Goal: Task Accomplishment & Management: Manage account settings

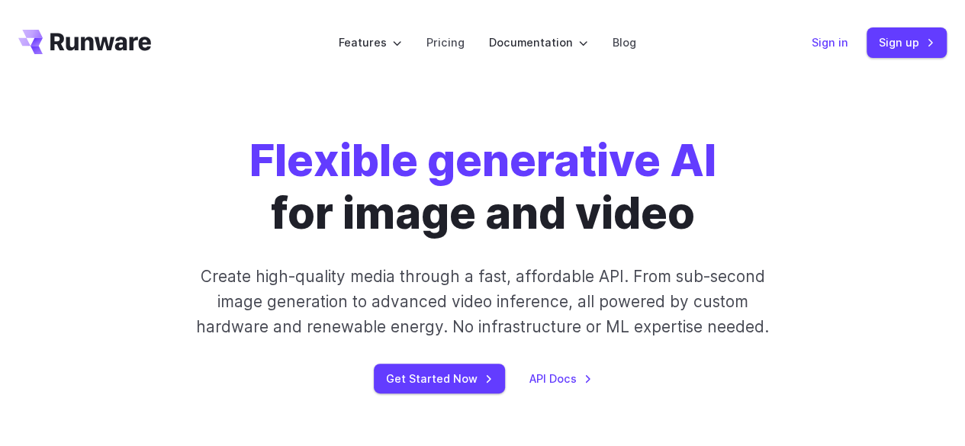
click at [824, 40] on link "Sign in" at bounding box center [829, 43] width 37 height 18
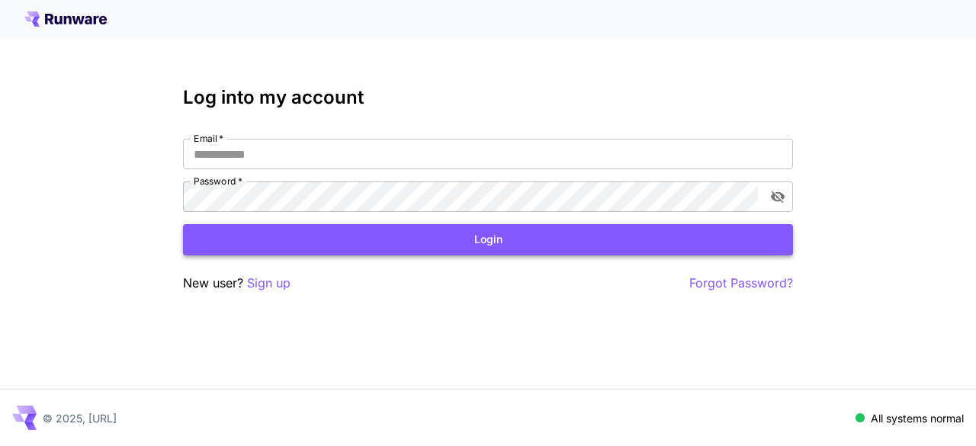
type input "**********"
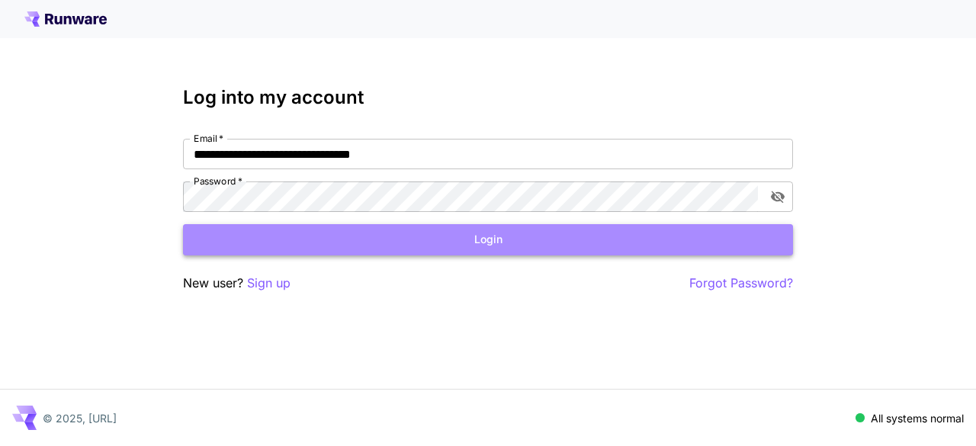
click at [459, 243] on button "Login" at bounding box center [488, 239] width 610 height 31
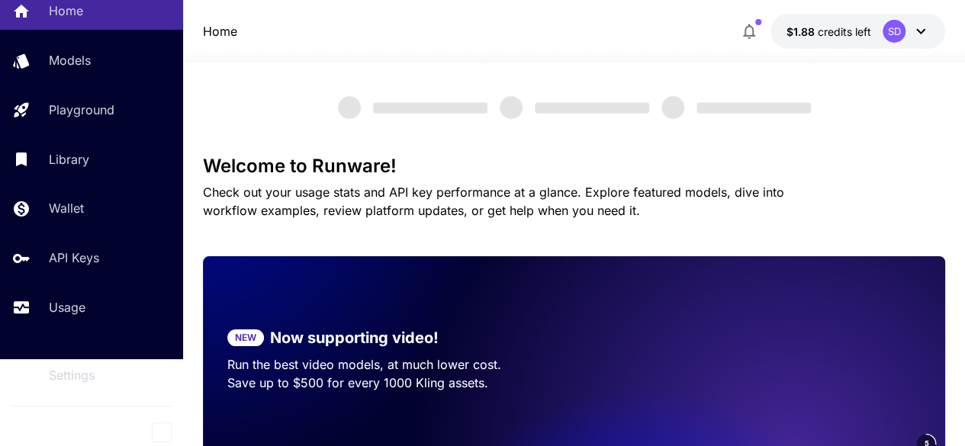
scroll to position [41, 0]
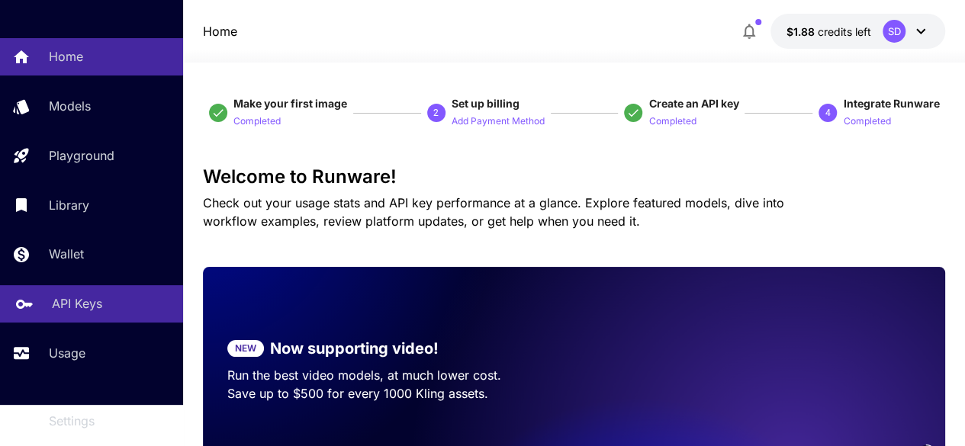
click at [83, 303] on p "API Keys" at bounding box center [77, 303] width 50 height 18
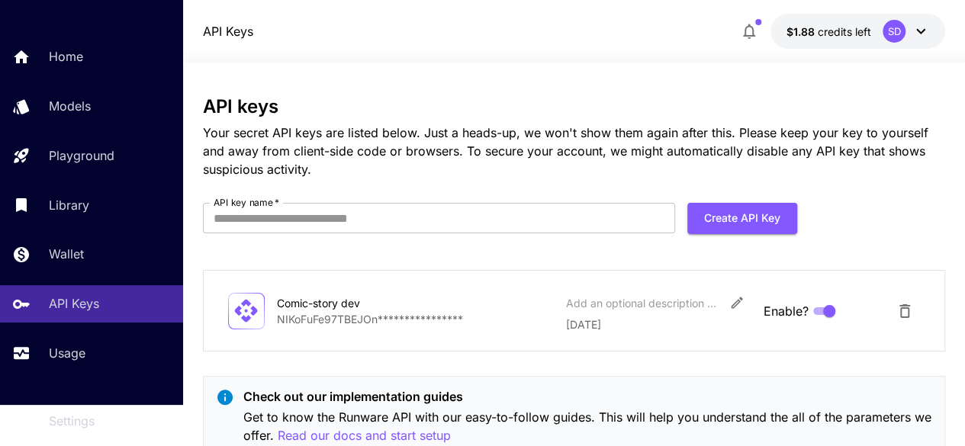
click at [767, 45] on div at bounding box center [574, 53] width 782 height 18
click at [915, 34] on icon at bounding box center [920, 31] width 18 height 18
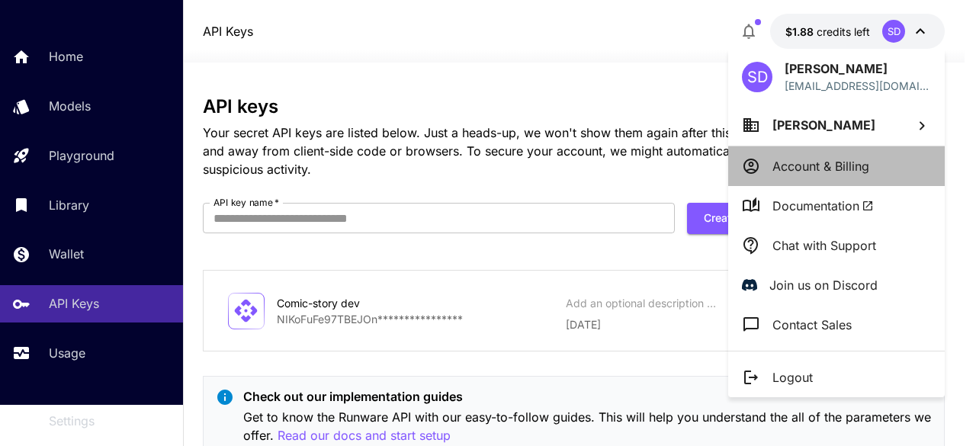
click at [836, 158] on p "Account & Billing" at bounding box center [821, 166] width 97 height 18
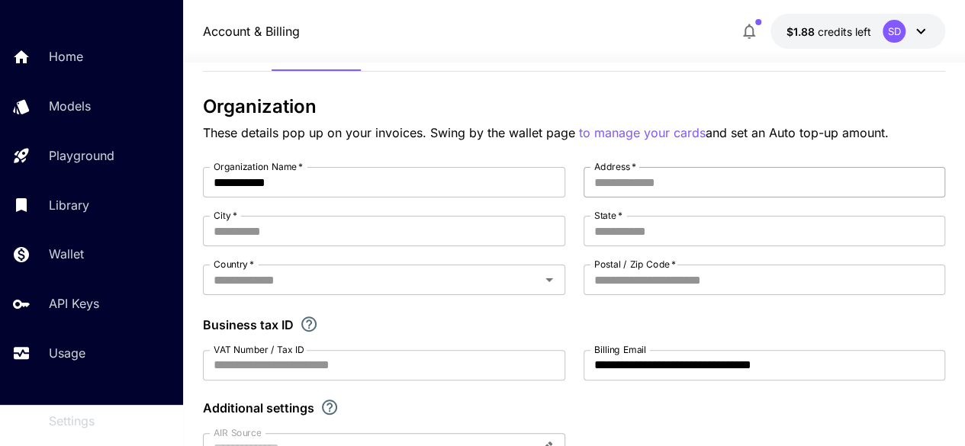
scroll to position [59, 0]
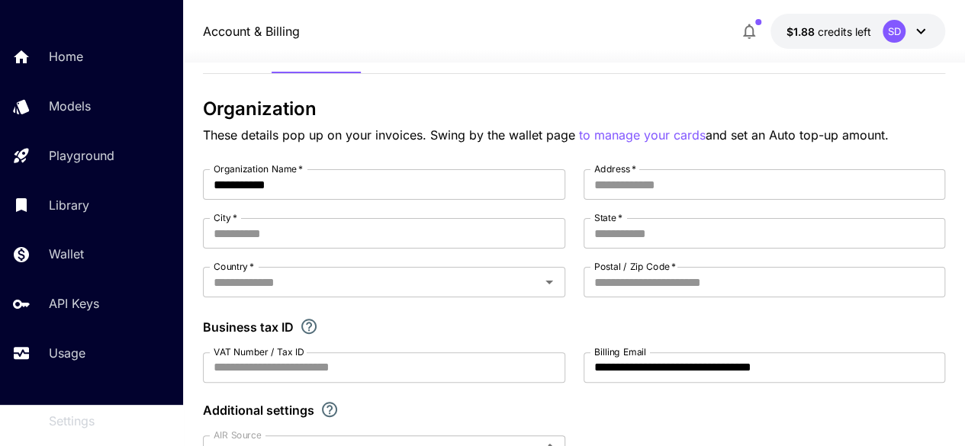
click at [908, 35] on div "SD" at bounding box center [905, 31] width 47 height 23
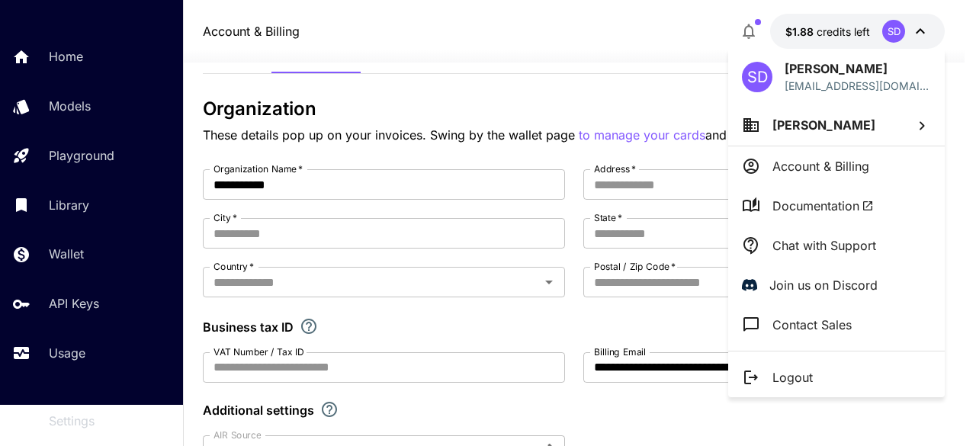
click at [684, 104] on div at bounding box center [488, 223] width 976 height 446
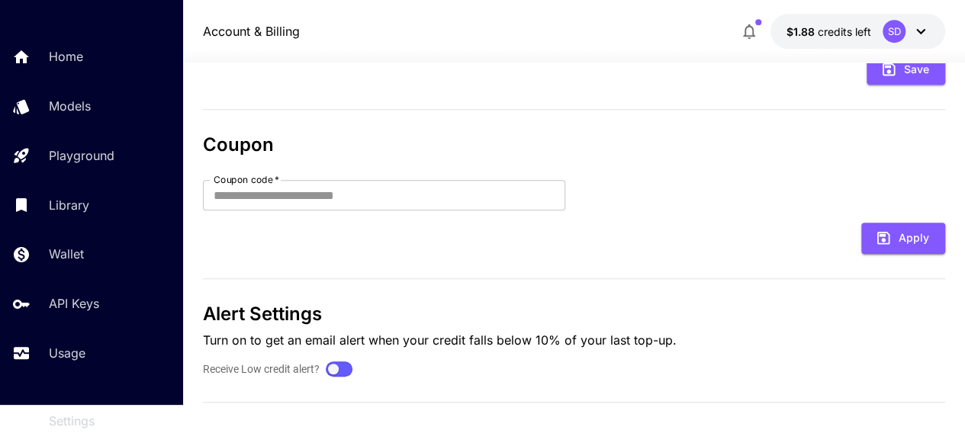
scroll to position [0, 0]
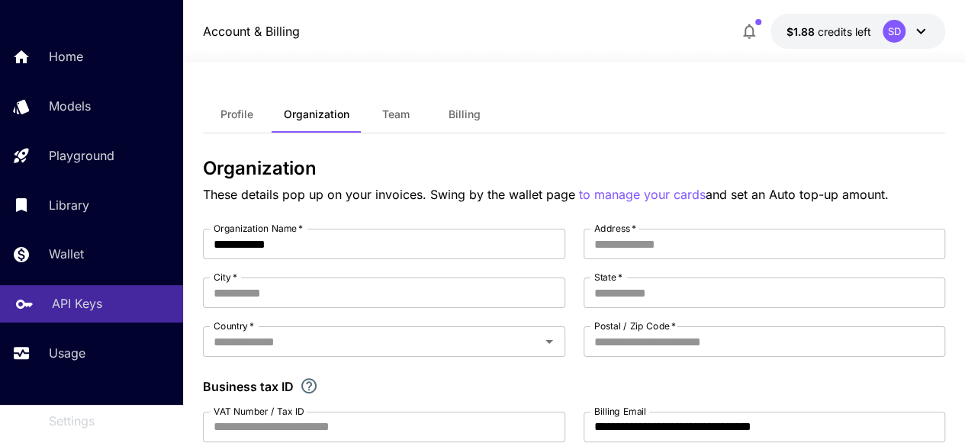
click at [85, 315] on link "API Keys" at bounding box center [91, 303] width 183 height 37
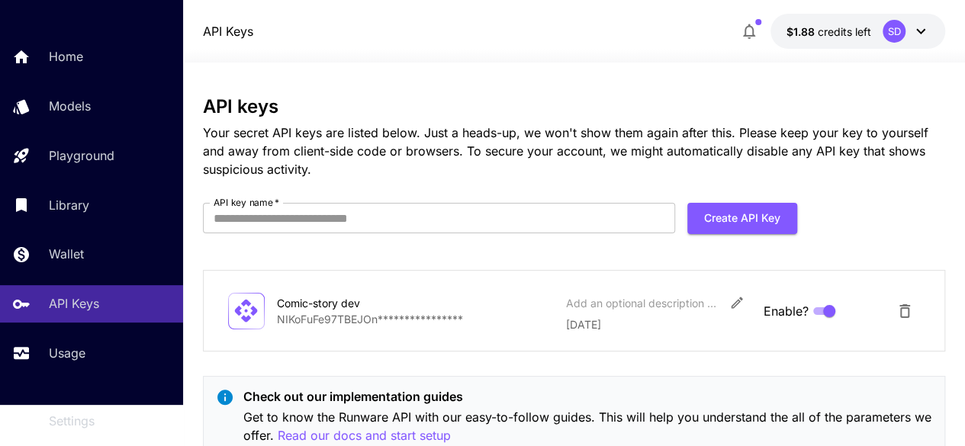
click at [422, 309] on div "Comic-story dev" at bounding box center [353, 303] width 153 height 16
click at [337, 317] on p "**********" at bounding box center [415, 319] width 277 height 16
click at [338, 301] on div "Comic-story dev" at bounding box center [353, 303] width 153 height 16
click at [462, 223] on input "API key name   *" at bounding box center [439, 218] width 472 height 31
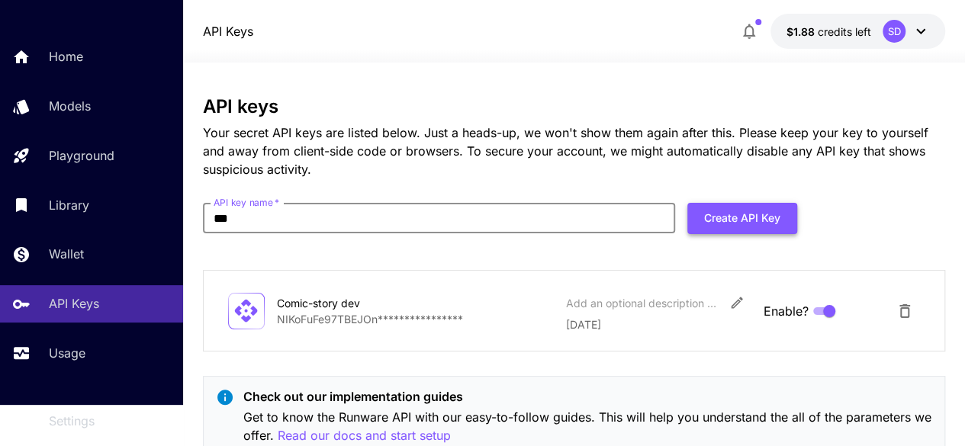
type input "***"
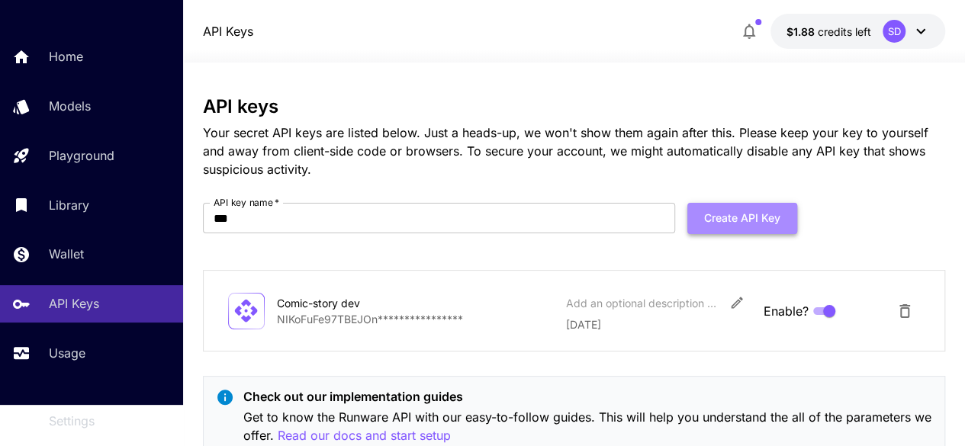
click at [731, 230] on button "Create API Key" at bounding box center [742, 218] width 110 height 31
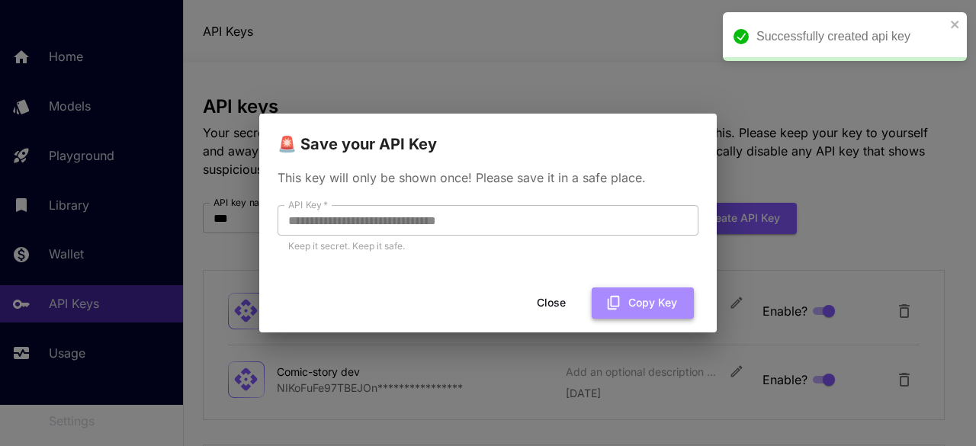
click at [664, 307] on button "Copy Key" at bounding box center [643, 303] width 102 height 31
click at [673, 293] on button "Copy Key" at bounding box center [643, 303] width 102 height 31
